Goal: Task Accomplishment & Management: Manage account settings

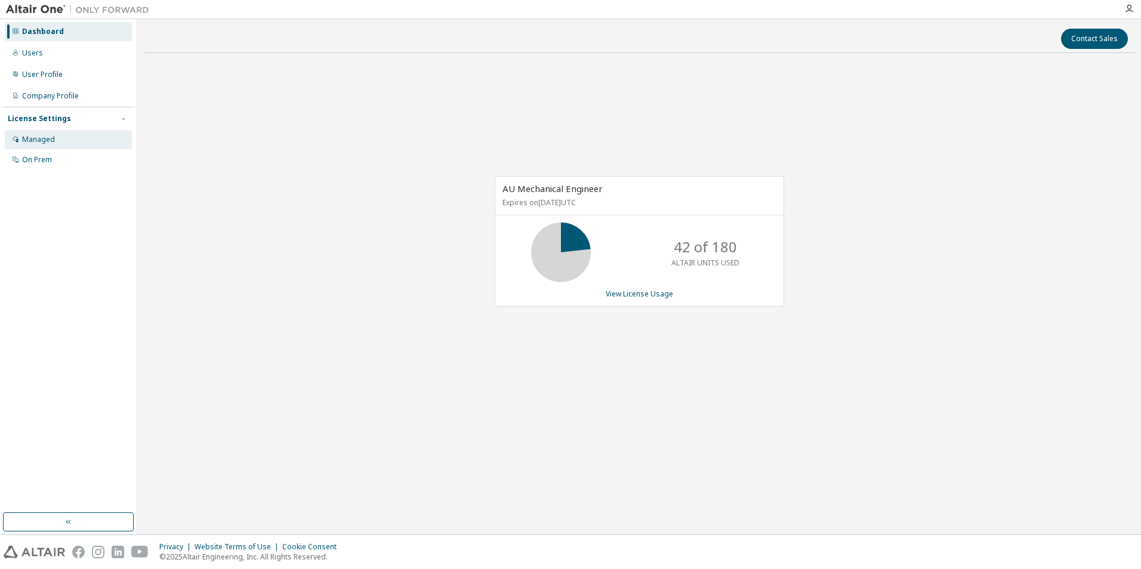
click at [44, 143] on div "Managed" at bounding box center [38, 140] width 33 height 10
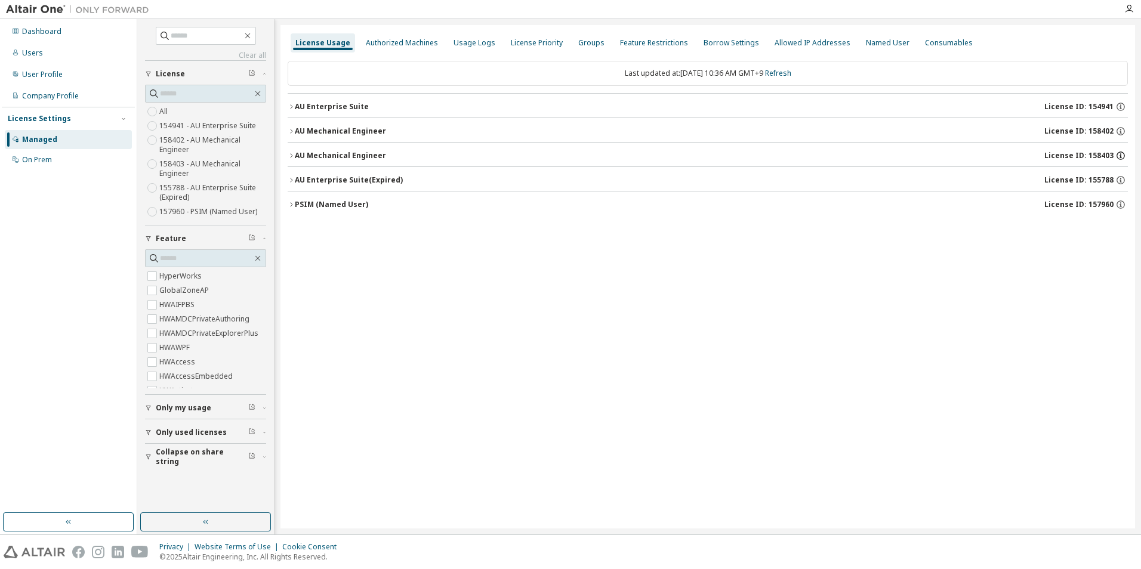
click at [1123, 155] on icon "button" at bounding box center [1120, 155] width 11 height 11
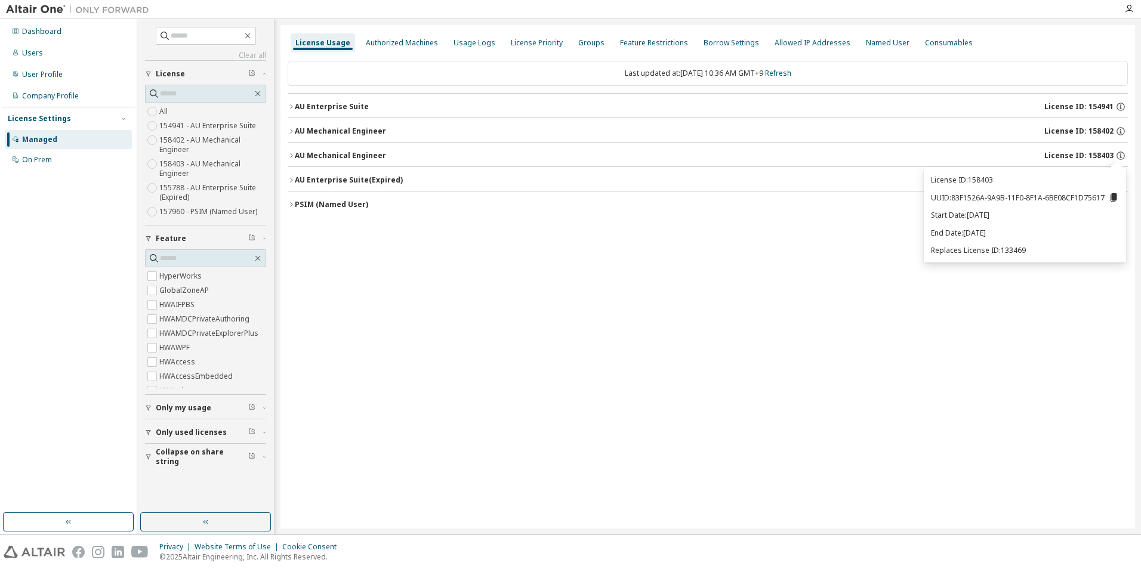
click at [885, 291] on div "License Usage Authorized Machines Usage Logs License Priority Groups Feature Re…" at bounding box center [707, 276] width 854 height 503
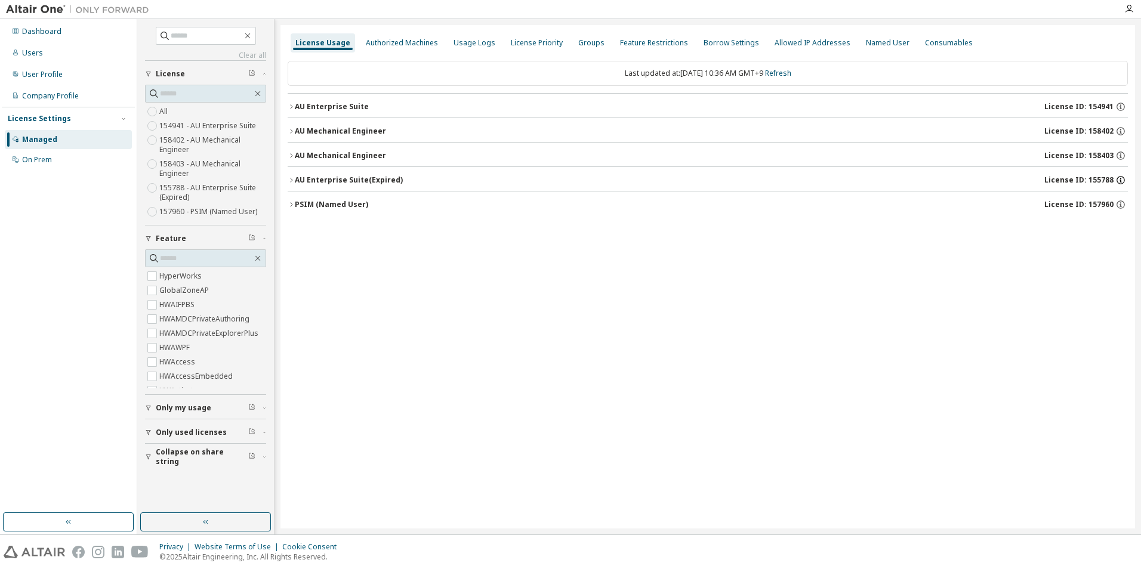
click at [1120, 179] on icon "button" at bounding box center [1120, 180] width 11 height 11
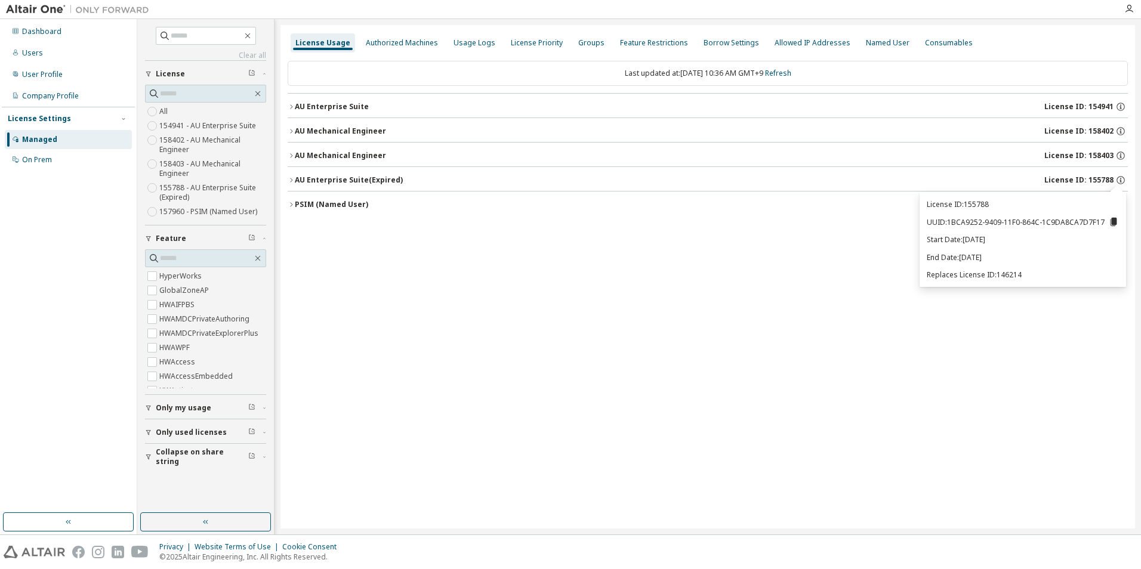
click at [1093, 415] on div "License Usage Authorized Machines Usage Logs License Priority Groups Feature Re…" at bounding box center [707, 276] width 854 height 503
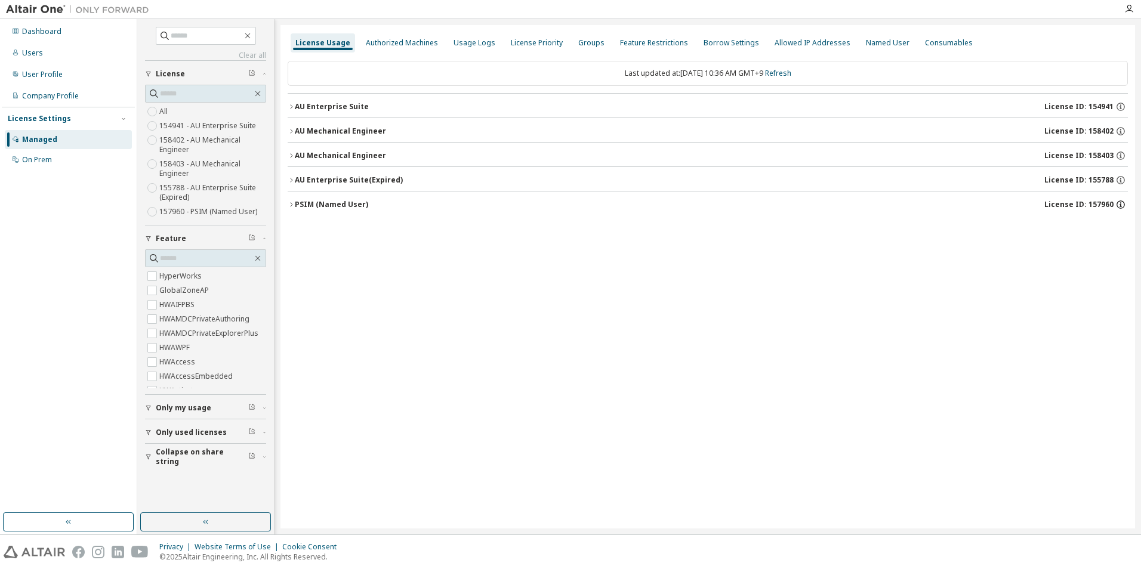
click at [1123, 205] on icon "button" at bounding box center [1120, 204] width 11 height 11
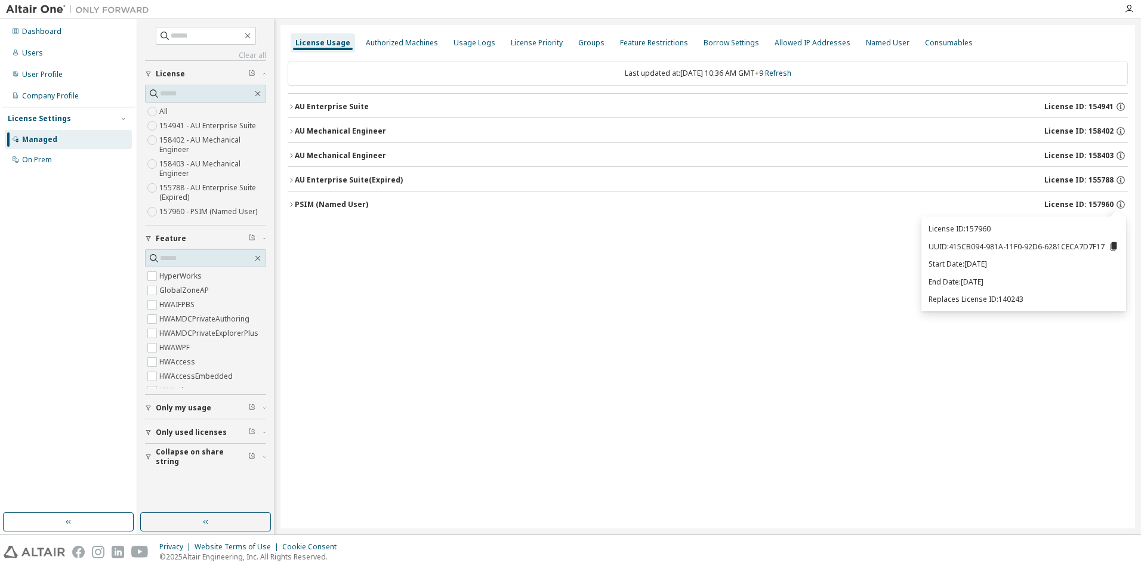
click at [1029, 357] on div "License Usage Authorized Machines Usage Logs License Priority Groups Feature Re…" at bounding box center [707, 276] width 854 height 503
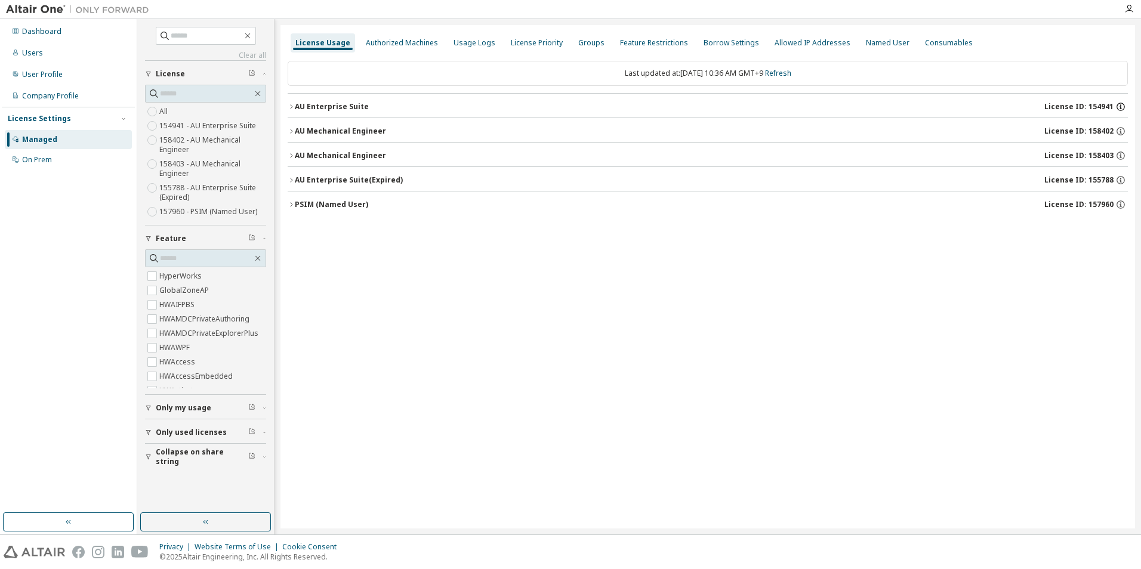
click at [1121, 106] on icon "button" at bounding box center [1120, 106] width 11 height 11
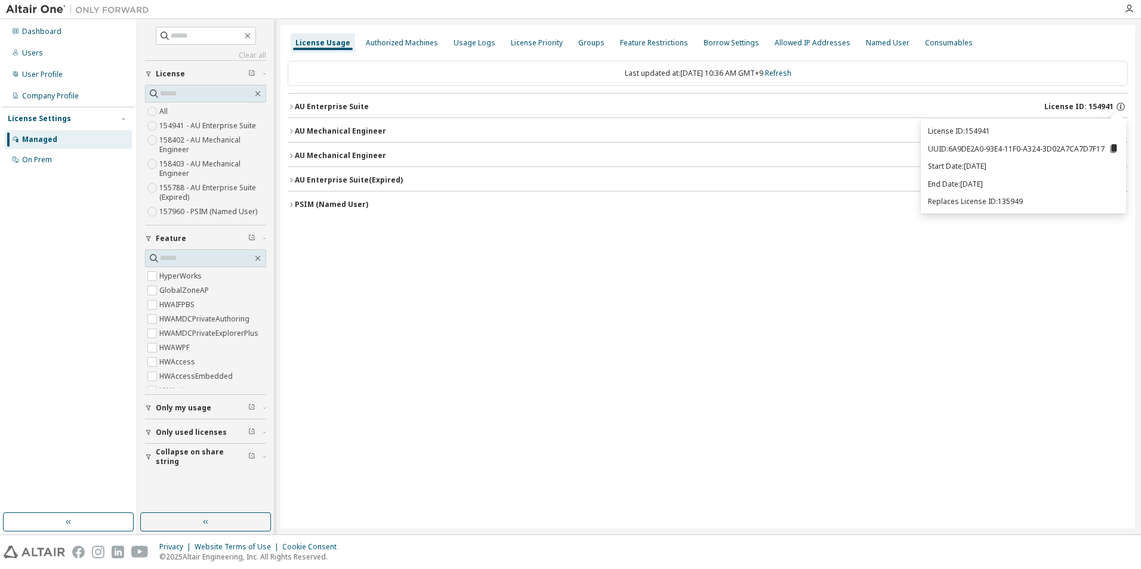
click at [710, 303] on div "License Usage Authorized Machines Usage Logs License Priority Groups Feature Re…" at bounding box center [707, 276] width 854 height 503
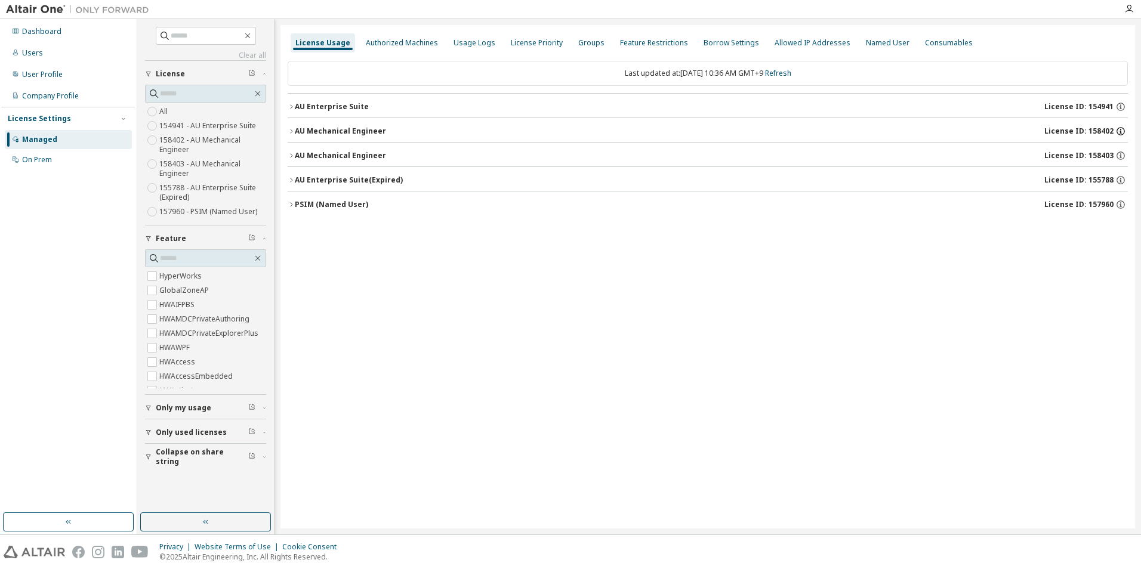
click at [1121, 134] on icon "button" at bounding box center [1120, 131] width 11 height 11
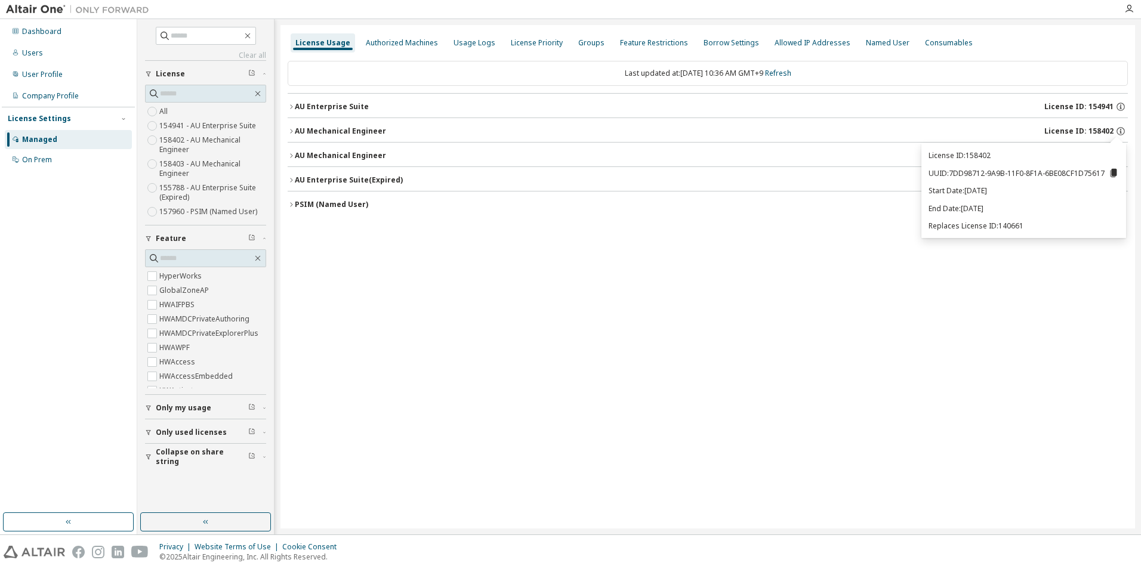
click at [1045, 385] on div "License Usage Authorized Machines Usage Logs License Priority Groups Feature Re…" at bounding box center [707, 276] width 854 height 503
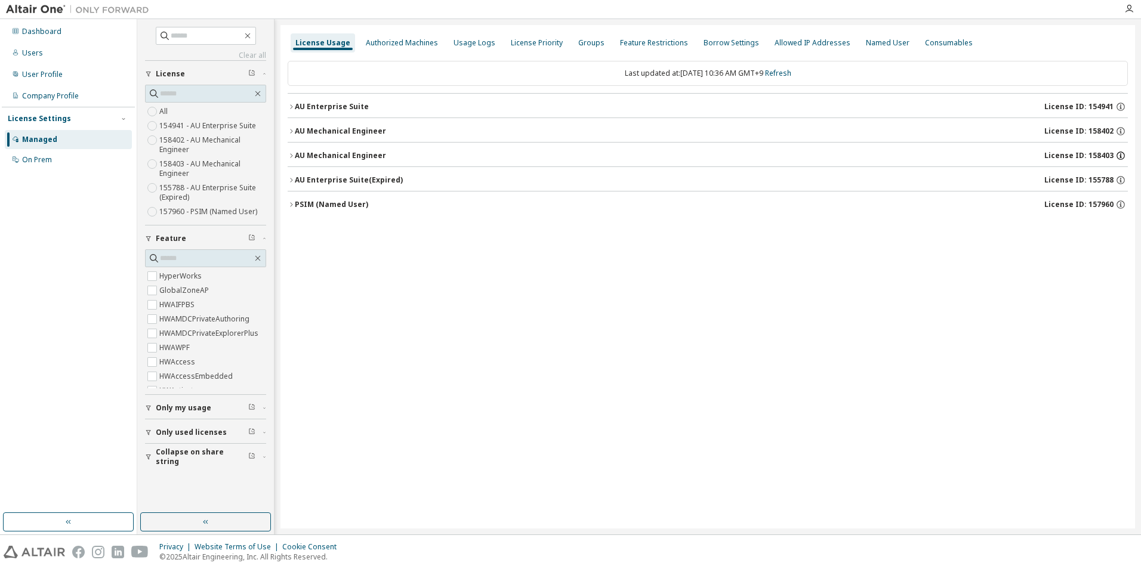
click at [1122, 155] on icon "button" at bounding box center [1120, 155] width 11 height 11
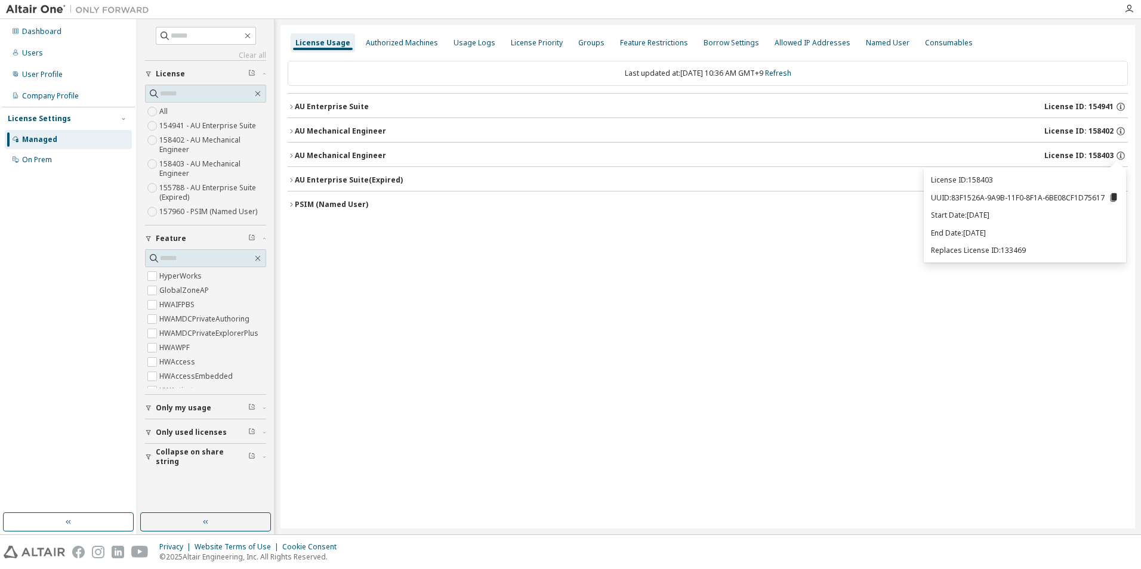
click at [1095, 366] on div "License Usage Authorized Machines Usage Logs License Priority Groups Feature Re…" at bounding box center [707, 276] width 854 height 503
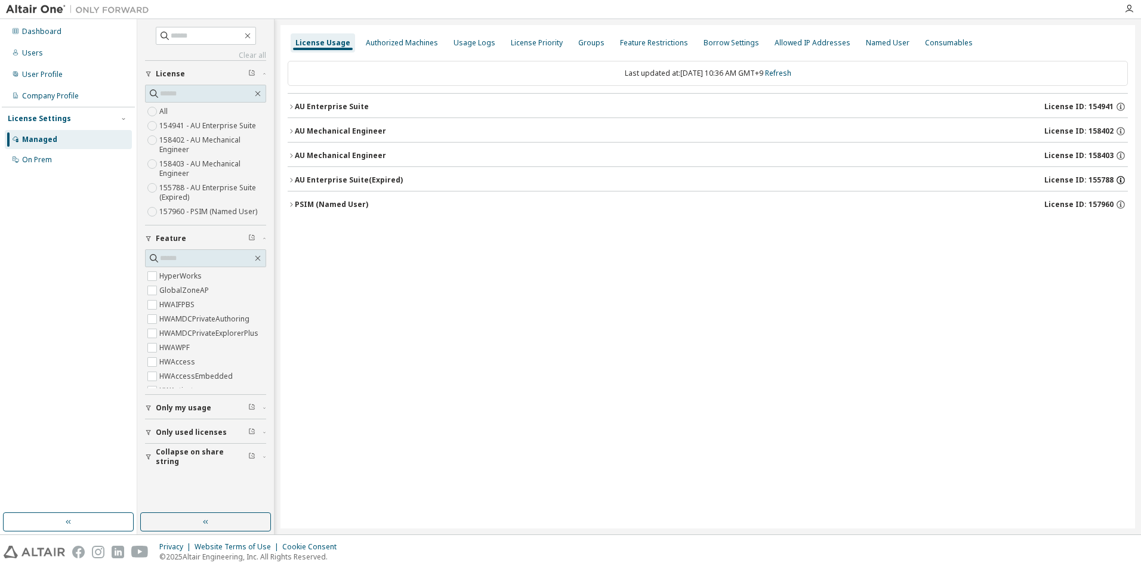
click at [1118, 183] on icon "button" at bounding box center [1120, 180] width 8 height 8
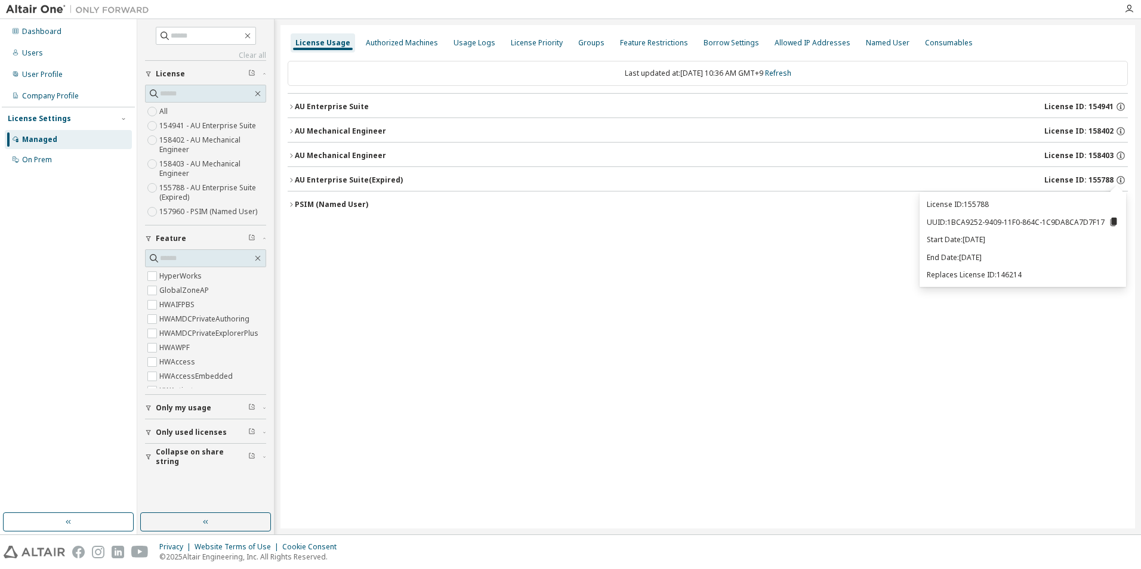
click at [805, 296] on div "License Usage Authorized Machines Usage Logs License Priority Groups Feature Re…" at bounding box center [707, 276] width 854 height 503
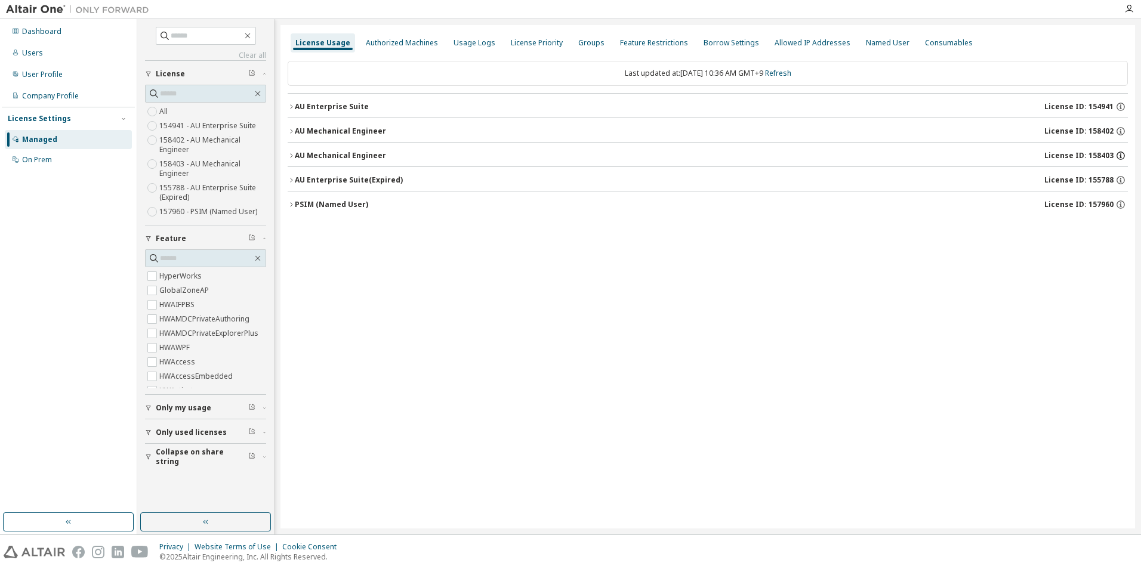
click at [1122, 156] on icon "button" at bounding box center [1120, 155] width 11 height 11
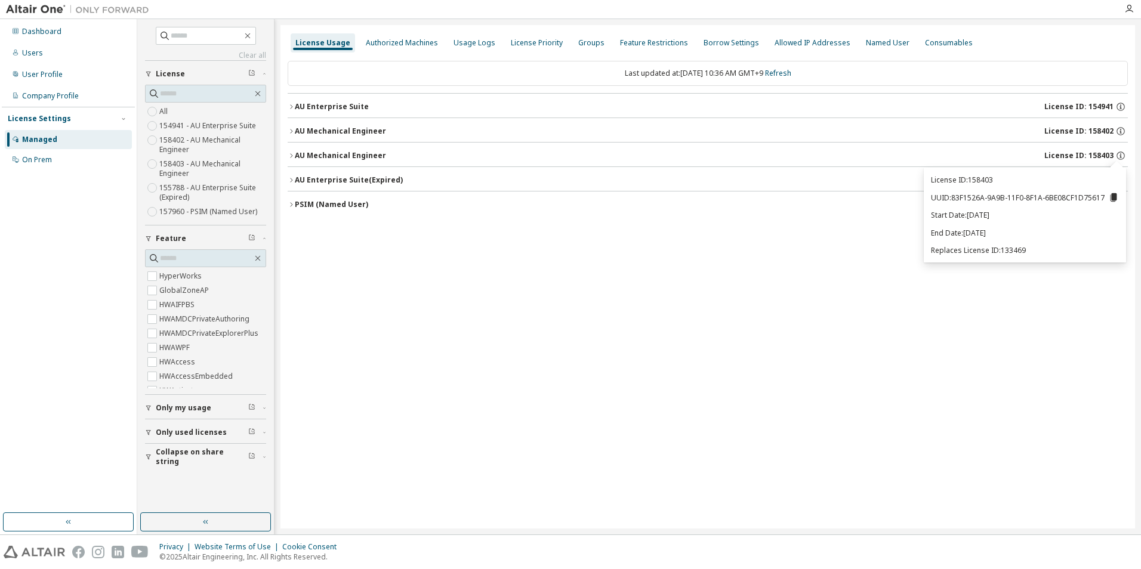
click at [983, 326] on div "License Usage Authorized Machines Usage Logs License Priority Groups Feature Re…" at bounding box center [707, 276] width 854 height 503
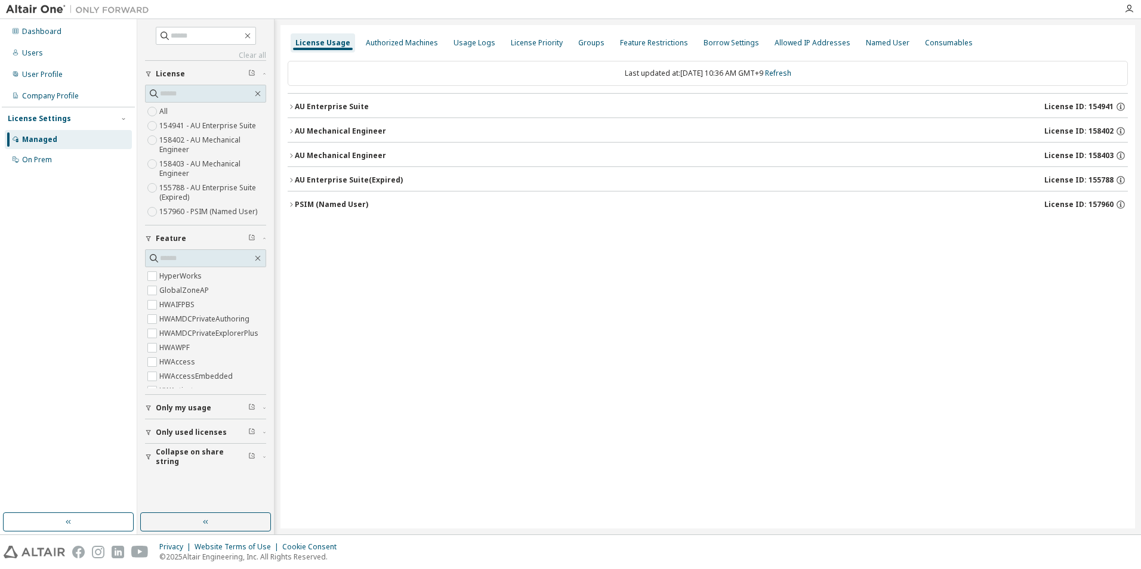
click at [317, 106] on div "AU Enterprise Suite" at bounding box center [332, 107] width 74 height 10
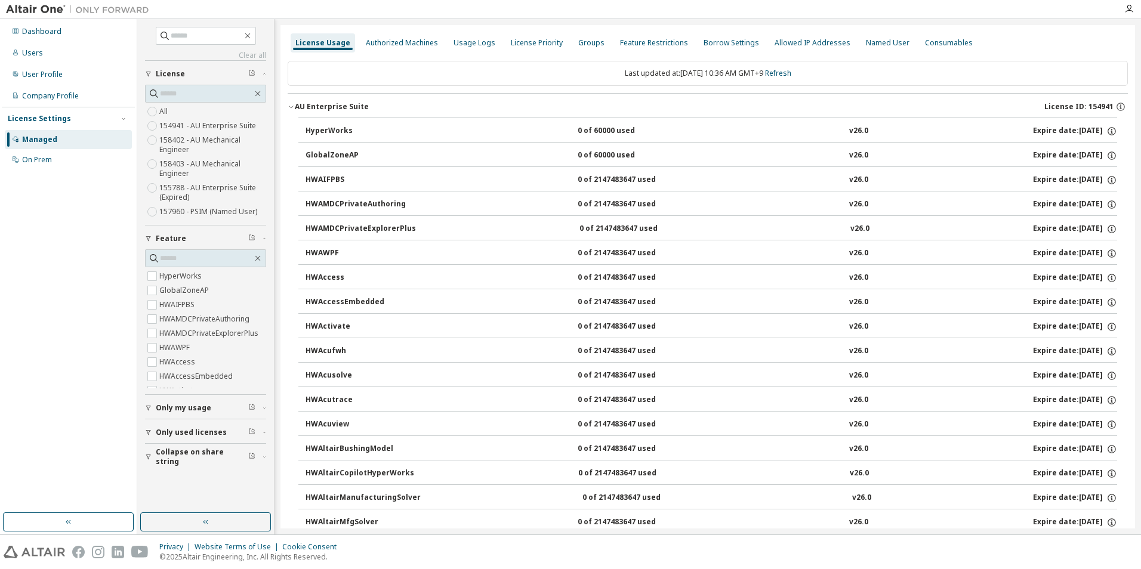
click at [315, 107] on div "AU Enterprise Suite" at bounding box center [332, 107] width 74 height 10
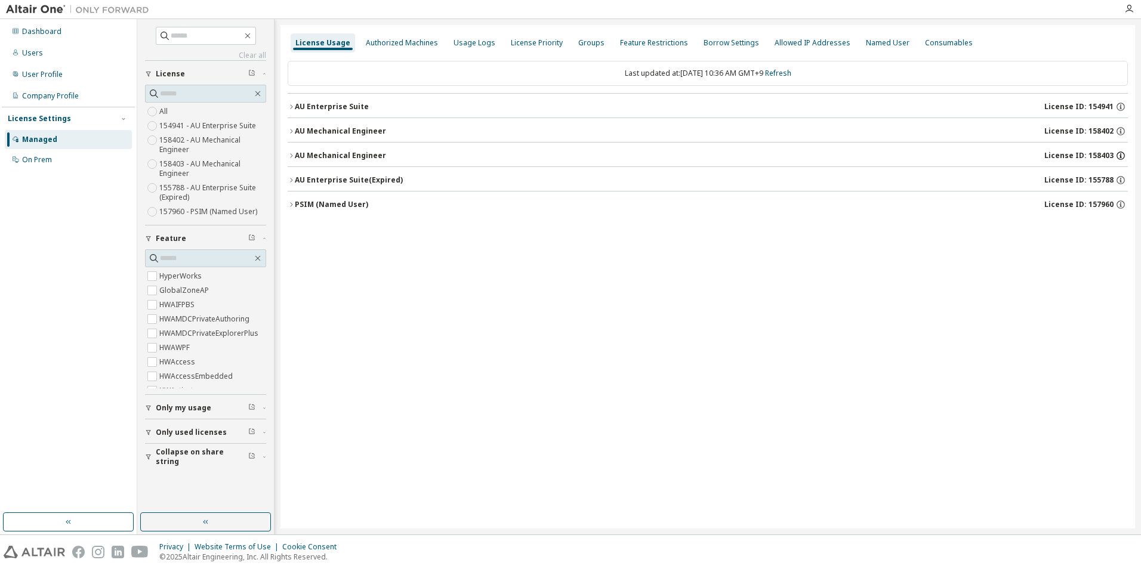
click at [1120, 155] on icon "button" at bounding box center [1120, 155] width 11 height 11
